Goal: Information Seeking & Learning: Learn about a topic

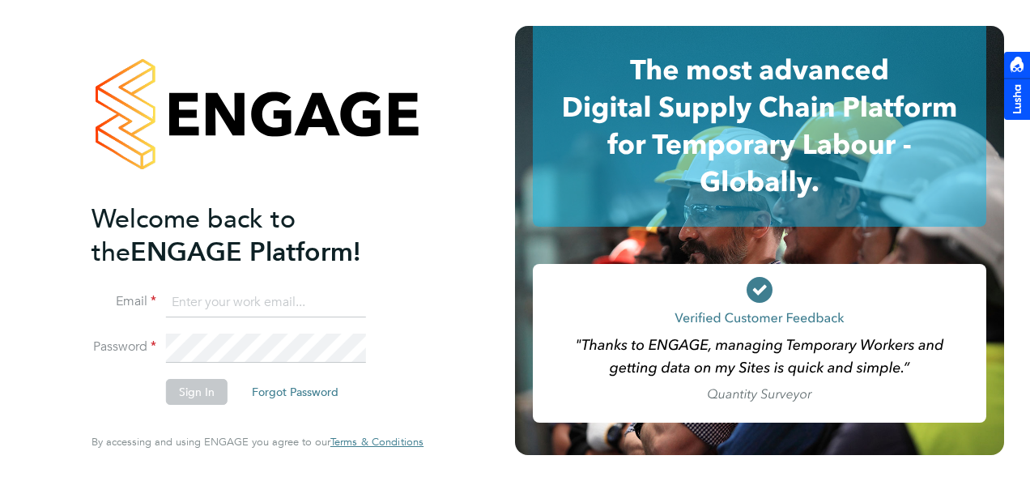
click at [295, 294] on input at bounding box center [266, 302] width 200 height 29
type input "kyle.johnson@prsjobs.com"
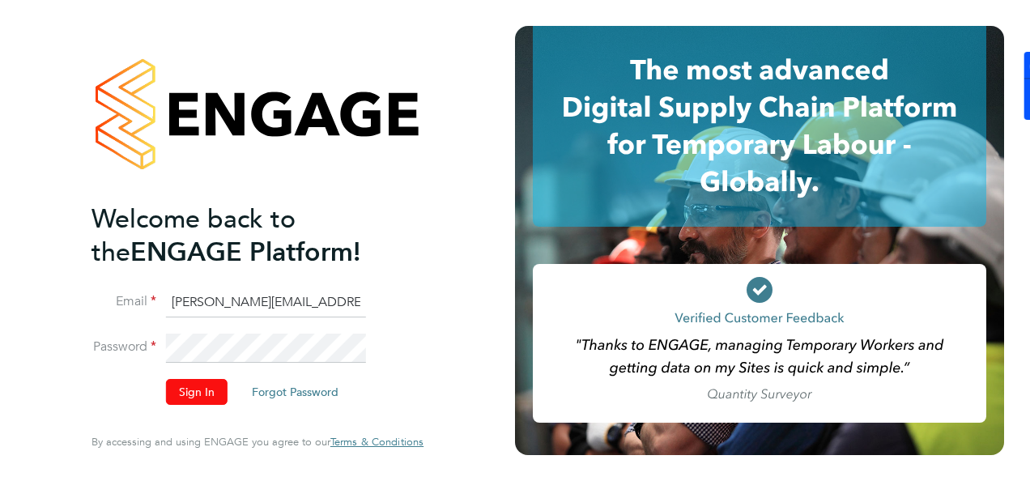
click at [219, 390] on button "Sign In" at bounding box center [197, 392] width 62 height 26
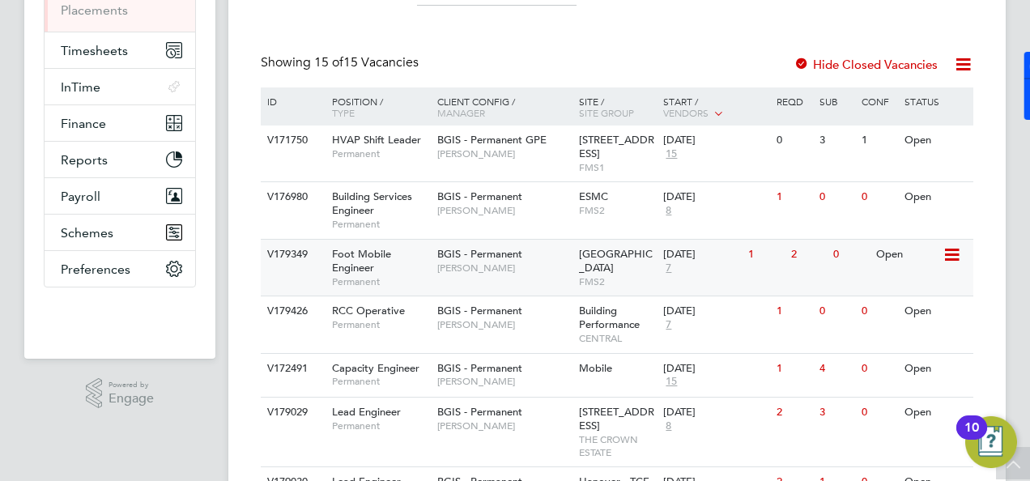
scroll to position [324, 0]
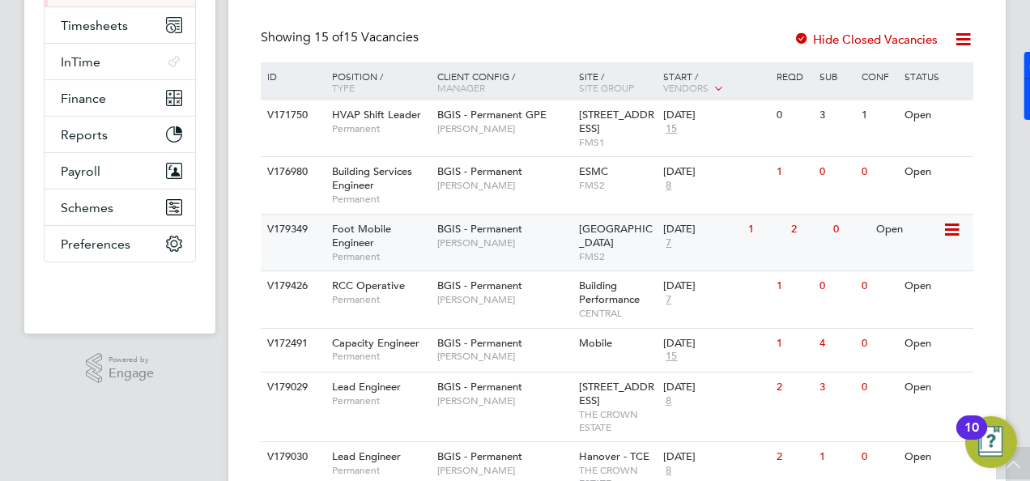
click at [406, 230] on div "Foot Mobile Engineer Permanent" at bounding box center [376, 243] width 113 height 56
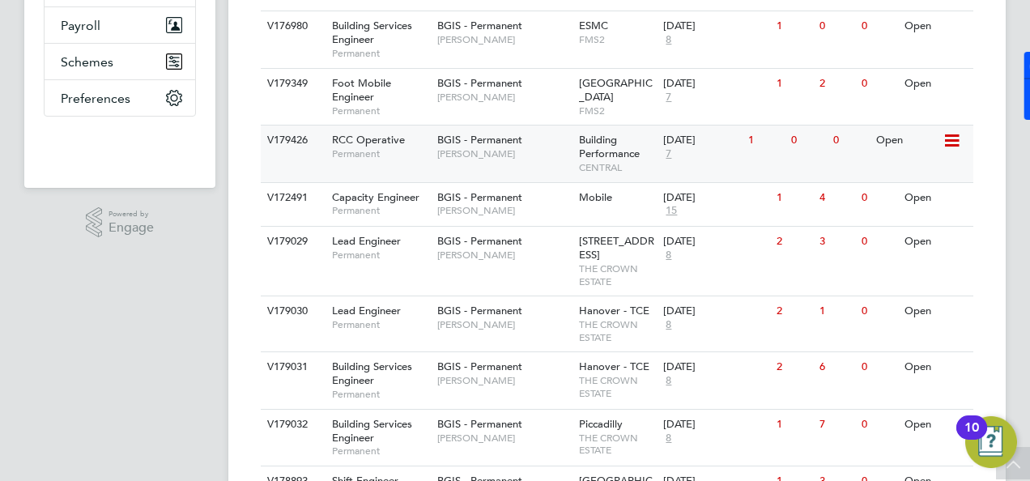
scroll to position [486, 0]
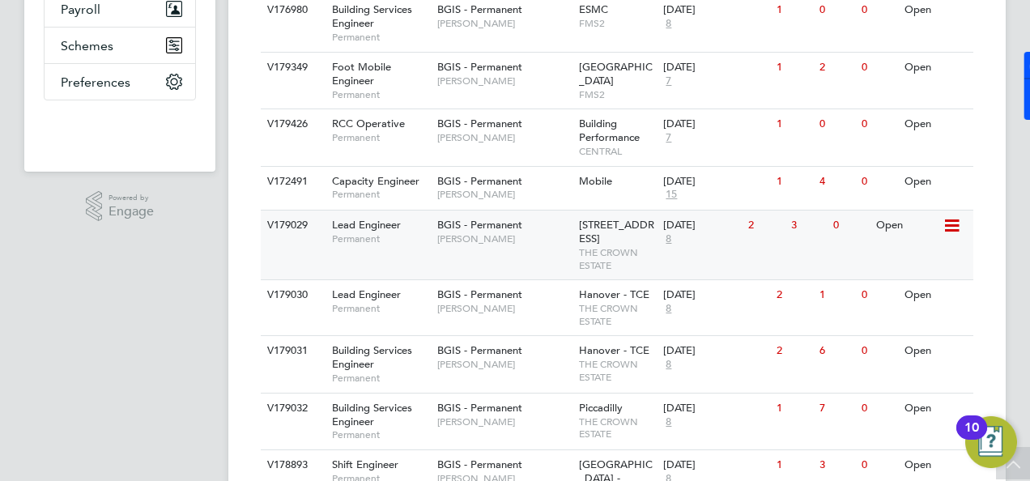
click at [413, 258] on div "V179029 Lead Engineer Permanent BGIS - Permanent [PERSON_NAME] [STREET_ADDRESS]…" at bounding box center [617, 245] width 713 height 70
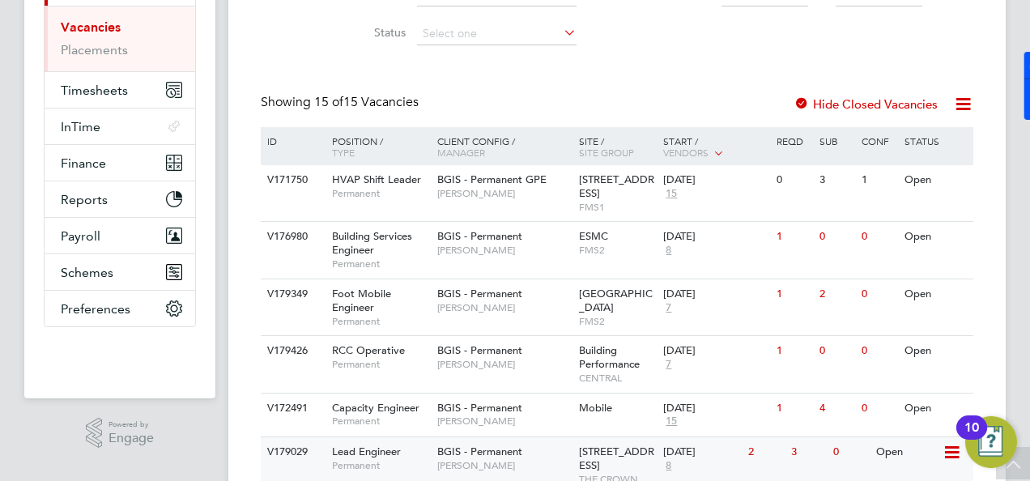
scroll to position [243, 0]
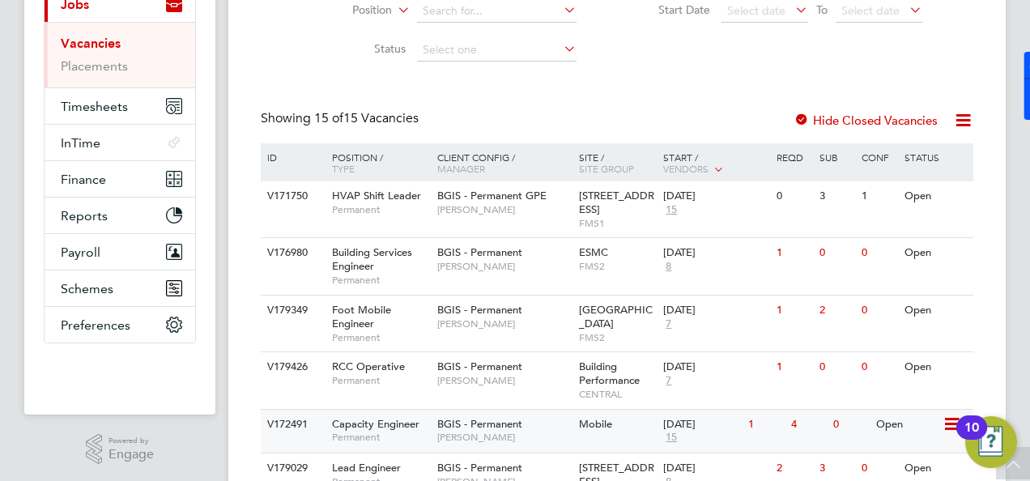
click at [365, 421] on span "Capacity Engineer" at bounding box center [375, 424] width 87 height 14
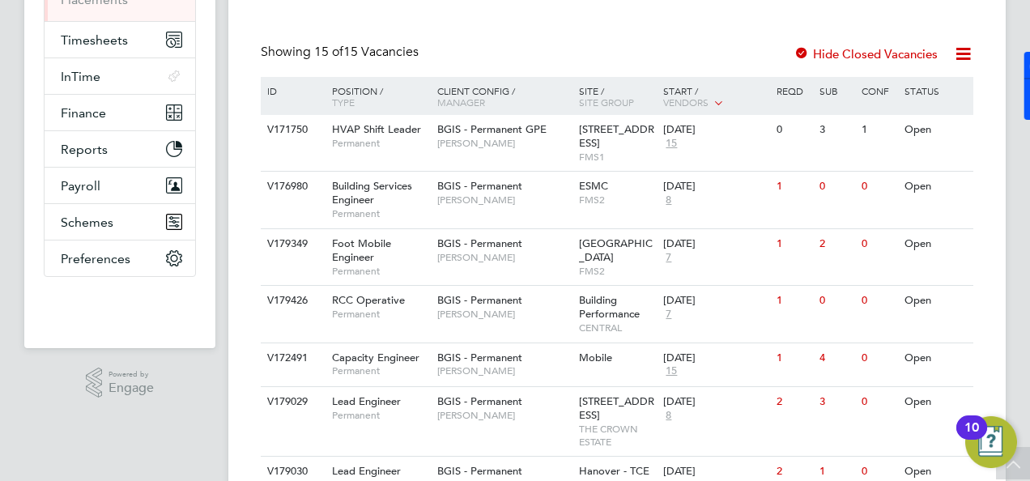
scroll to position [390, 0]
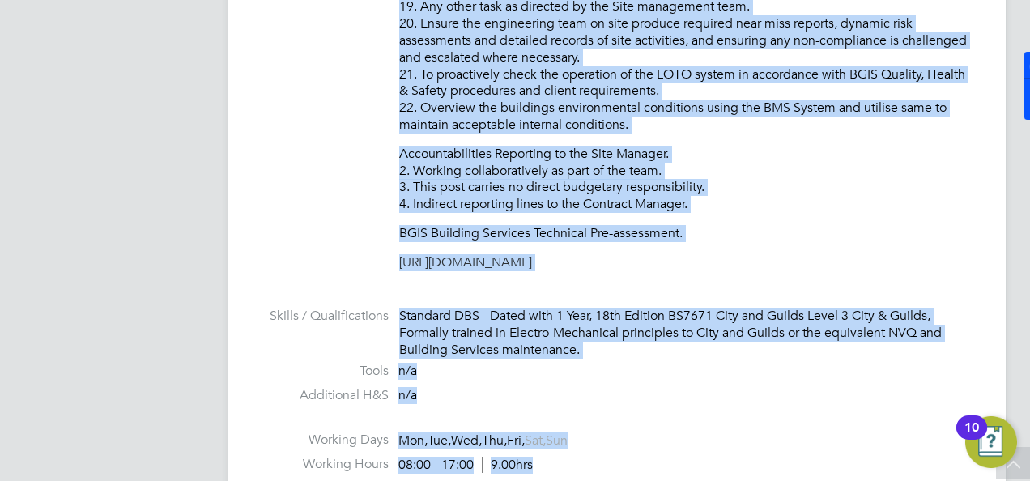
scroll to position [1341, 0]
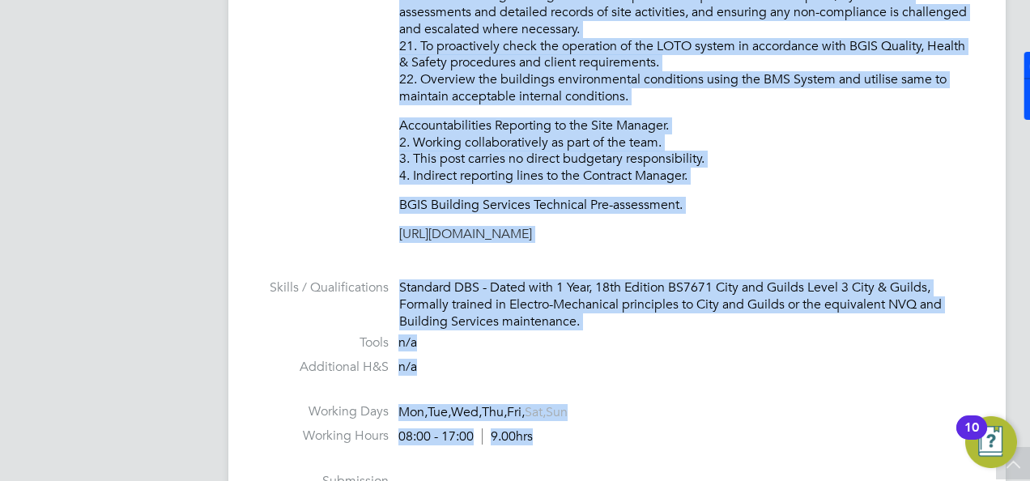
drag, startPoint x: 400, startPoint y: 39, endPoint x: 714, endPoint y: 170, distance: 339.8
copy div "To ensure all environmental conditions are maintained at all times with regard …"
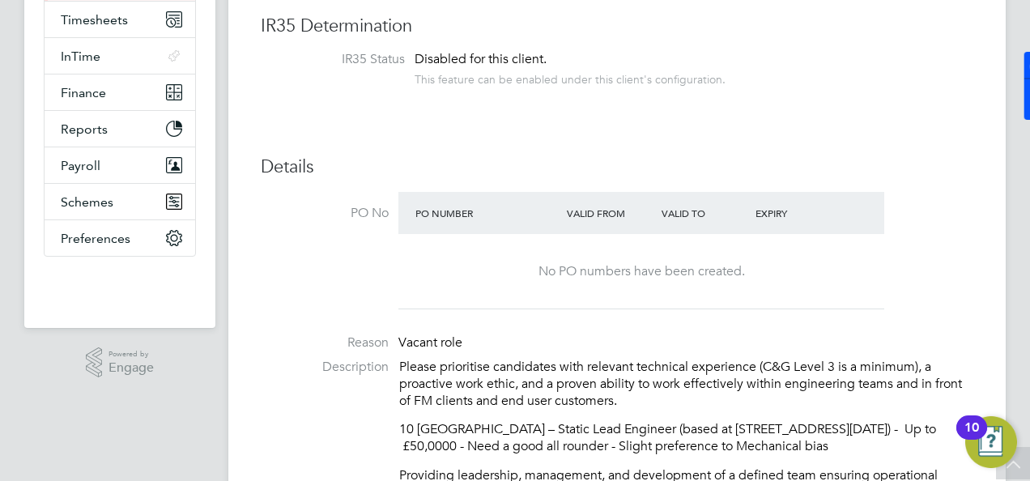
scroll to position [492, 0]
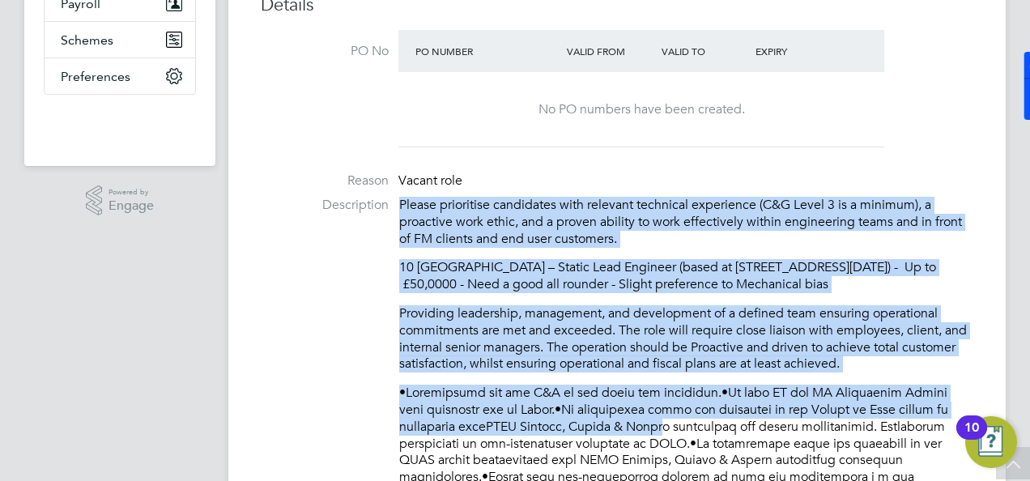
drag, startPoint x: 402, startPoint y: 204, endPoint x: 657, endPoint y: 431, distance: 341.3
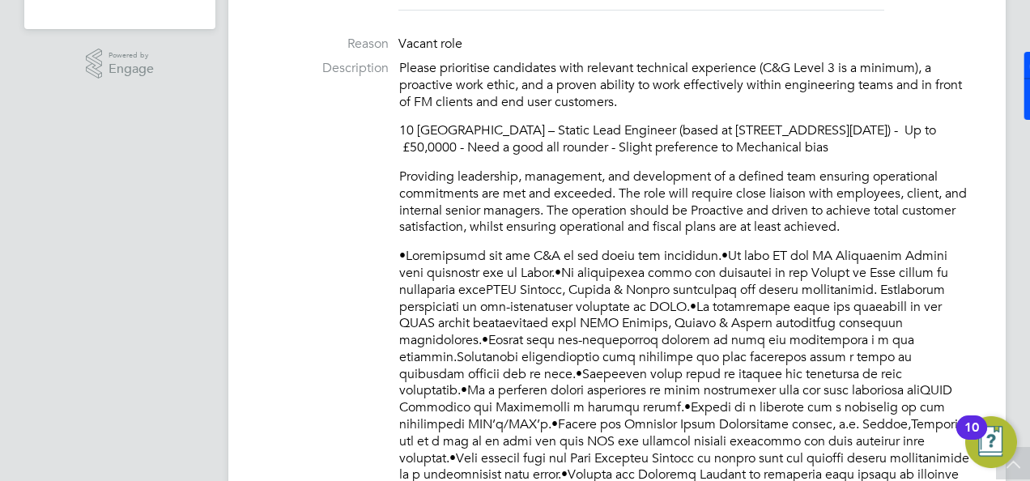
scroll to position [654, 0]
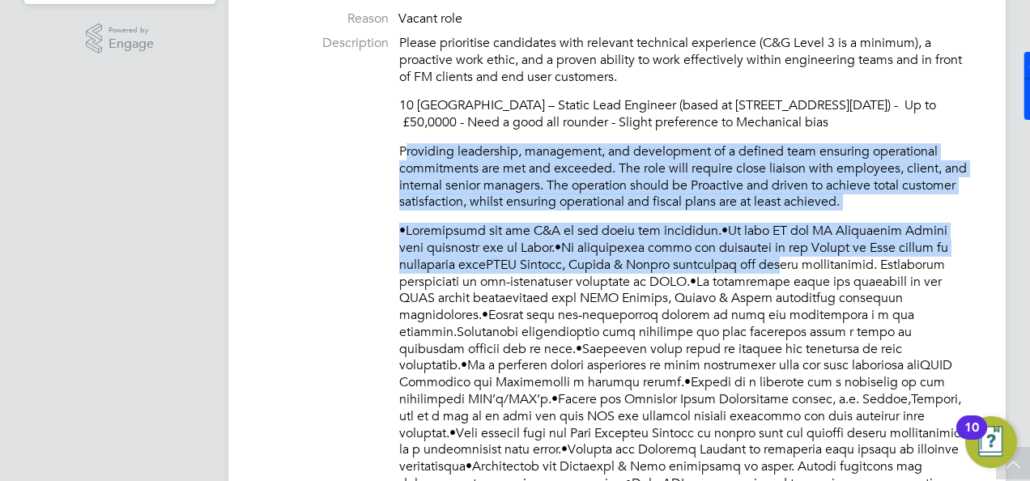
drag, startPoint x: 405, startPoint y: 149, endPoint x: 773, endPoint y: 271, distance: 388.0
click at [773, 271] on div "Please prioritise candidates with relevant technical experience (C&G Level 3 is…" at bounding box center [686, 360] width 574 height 650
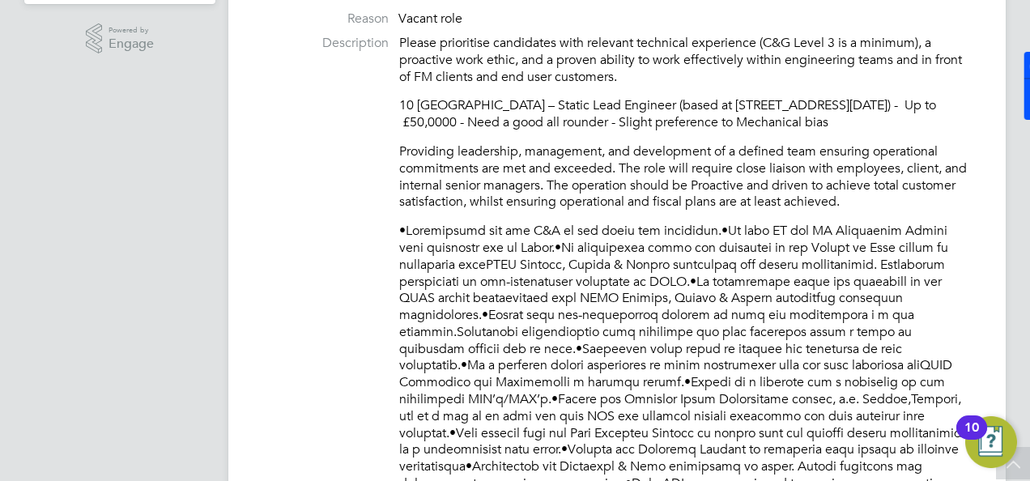
drag, startPoint x: 254, startPoint y: 143, endPoint x: 278, endPoint y: 153, distance: 25.7
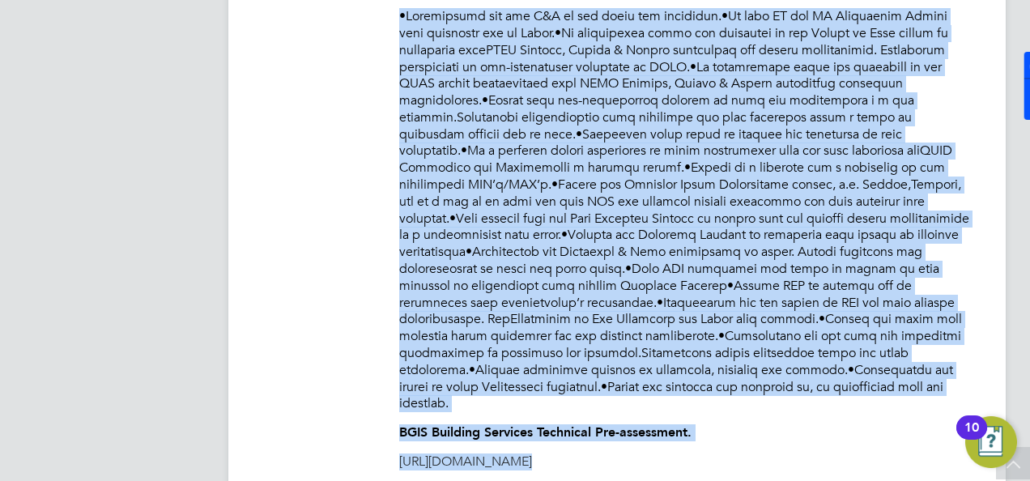
scroll to position [937, 0]
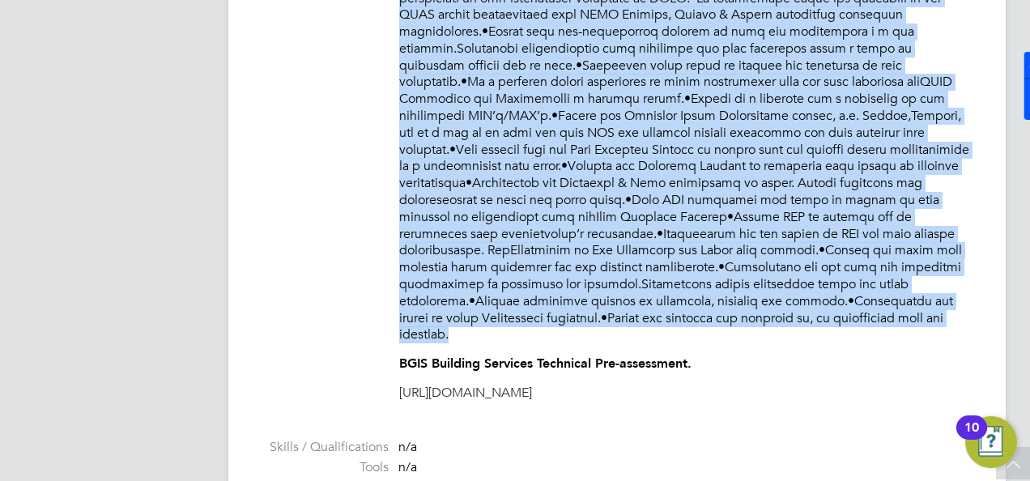
drag, startPoint x: 394, startPoint y: 147, endPoint x: 870, endPoint y: 314, distance: 504.6
click at [870, 314] on li "Description Please prioritise candidates with relevant technical experience (C&…" at bounding box center [617, 84] width 713 height 667
copy div "Providing leadership, management, and development of a defined team ensuring op…"
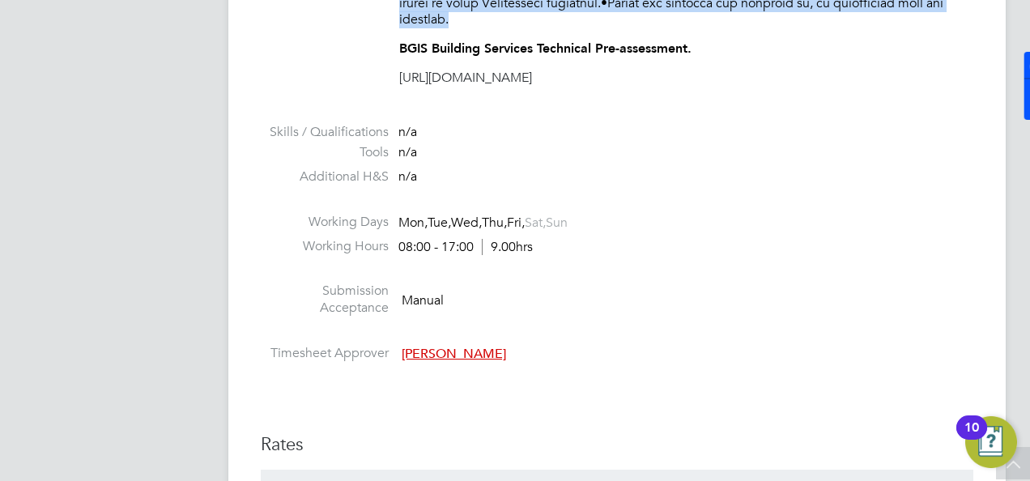
scroll to position [1261, 0]
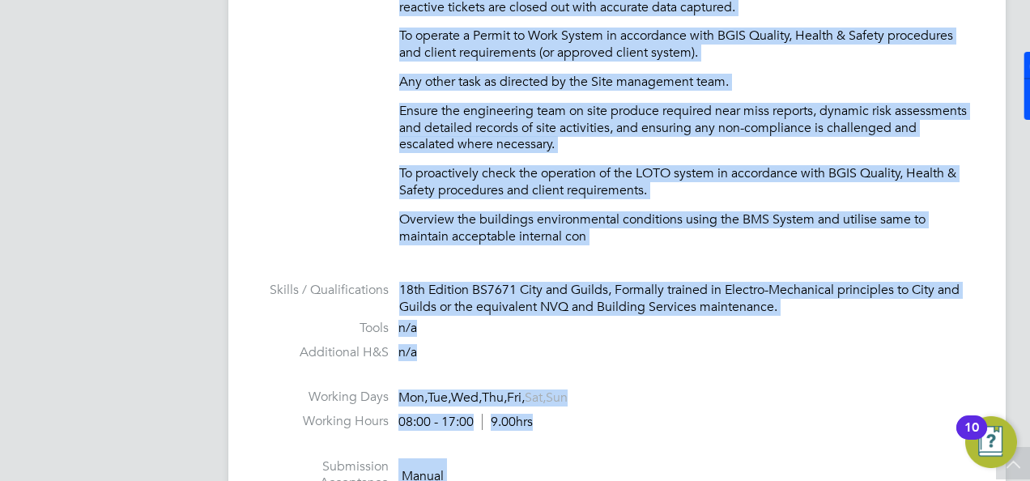
scroll to position [1759, 0]
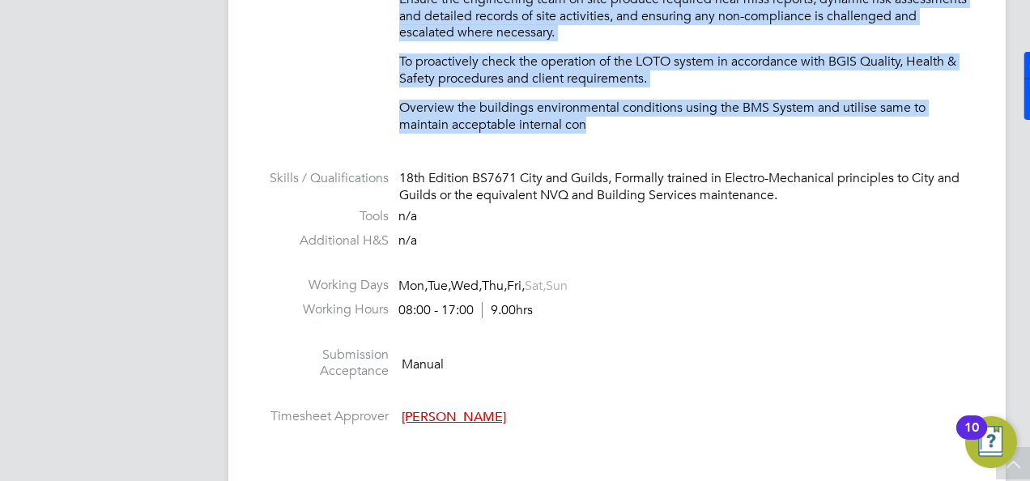
drag, startPoint x: 390, startPoint y: 144, endPoint x: 646, endPoint y: 109, distance: 258.4
copy div "Loremip Dolors - Ametcons adip elit se Doeius Temp - Incididu utla etdo ma Aliq…"
